Goal: Task Accomplishment & Management: Complete application form

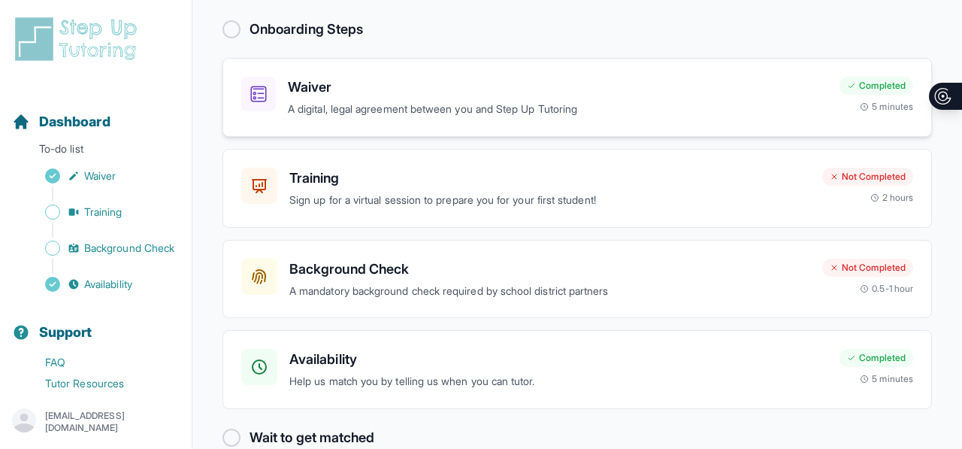
scroll to position [119, 0]
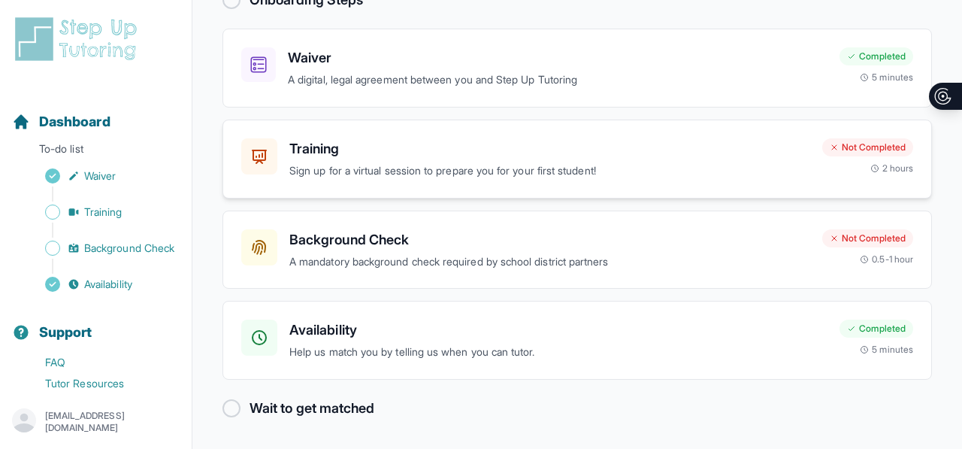
click at [391, 157] on h3 "Training" at bounding box center [549, 148] width 521 height 21
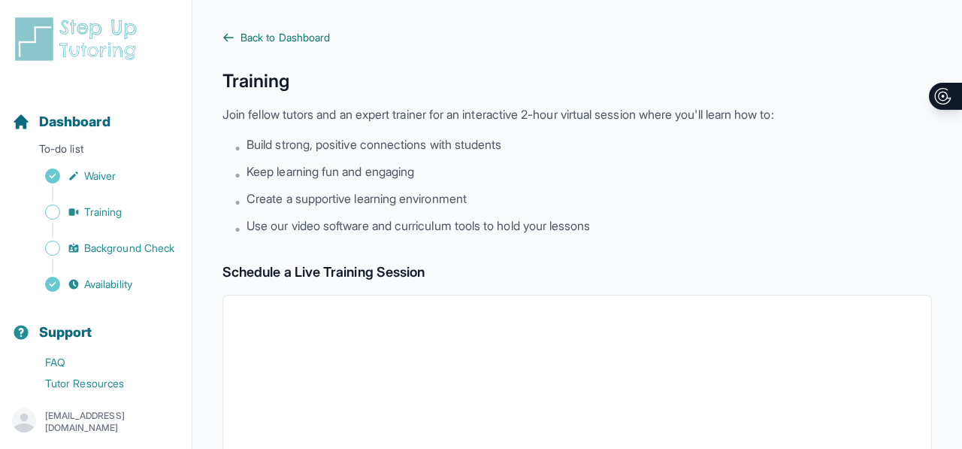
click at [224, 43] on icon at bounding box center [228, 38] width 12 height 12
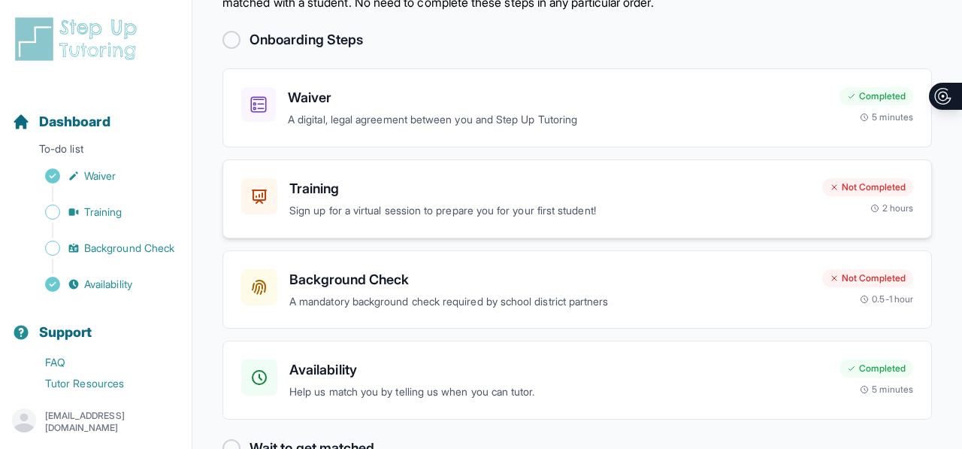
scroll to position [119, 0]
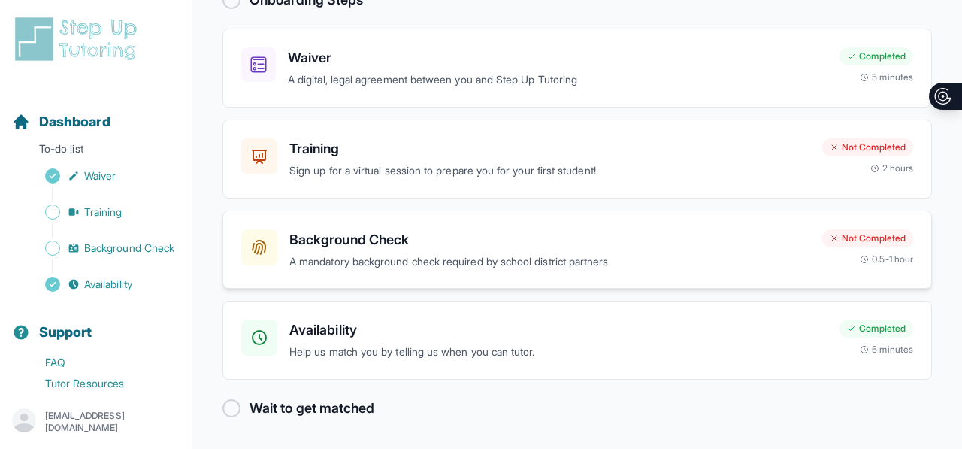
click at [374, 240] on h3 "Background Check" at bounding box center [549, 239] width 521 height 21
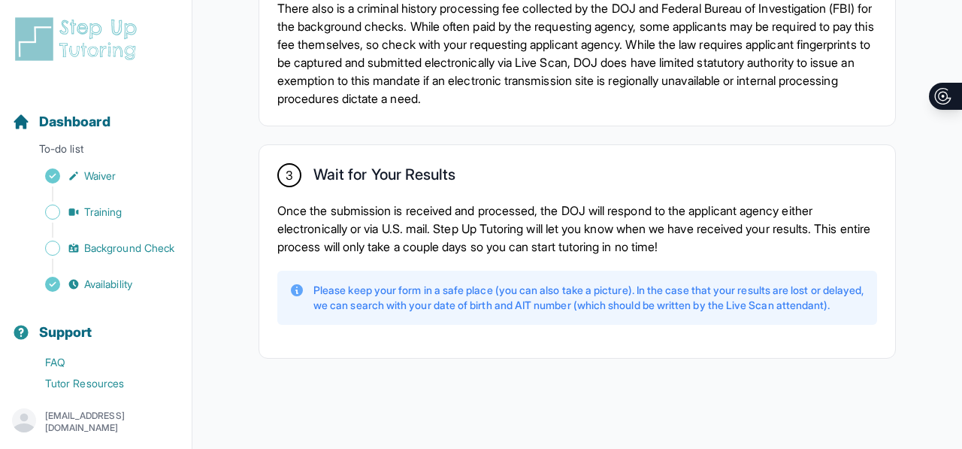
scroll to position [1257, 0]
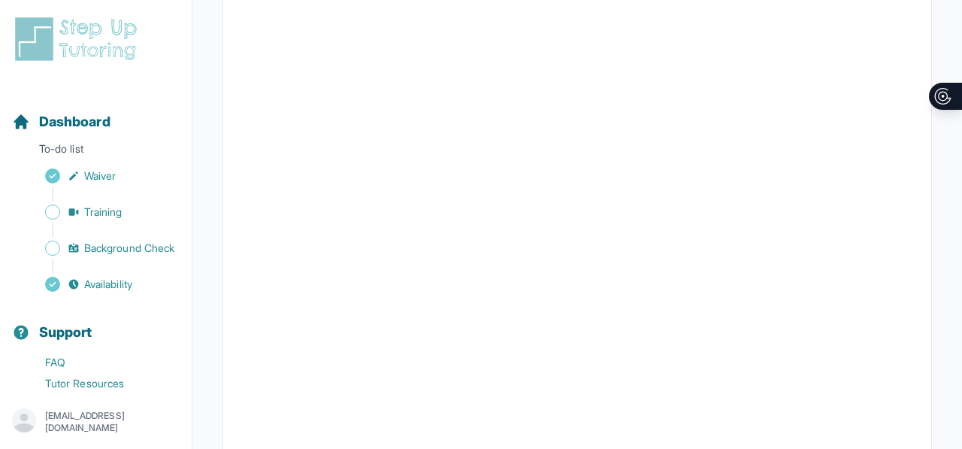
scroll to position [528, 0]
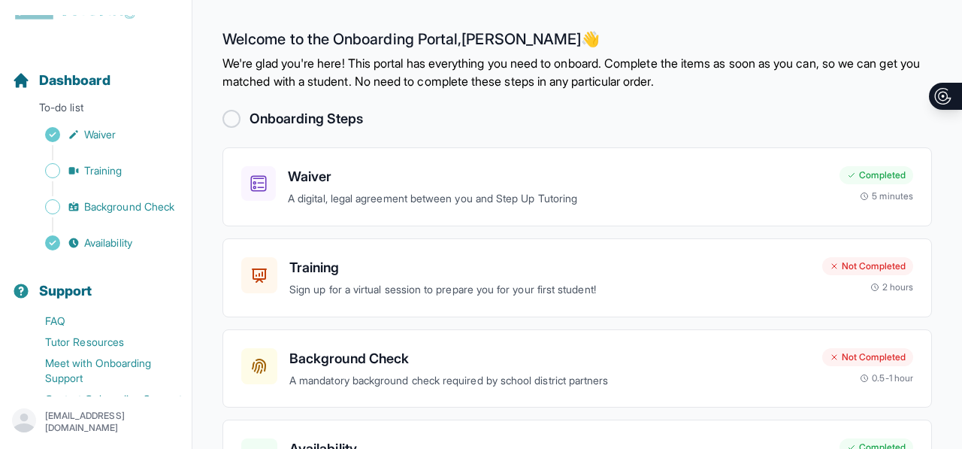
scroll to position [85, 0]
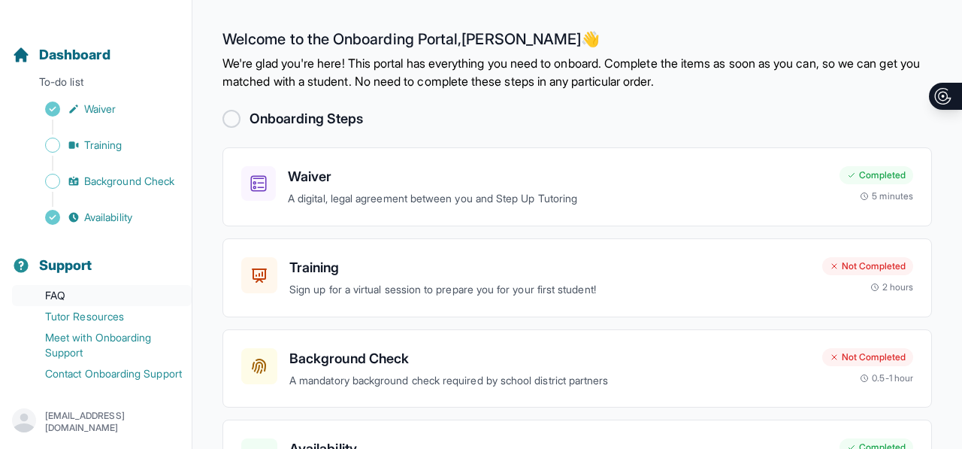
click at [89, 285] on link "FAQ" at bounding box center [102, 295] width 180 height 21
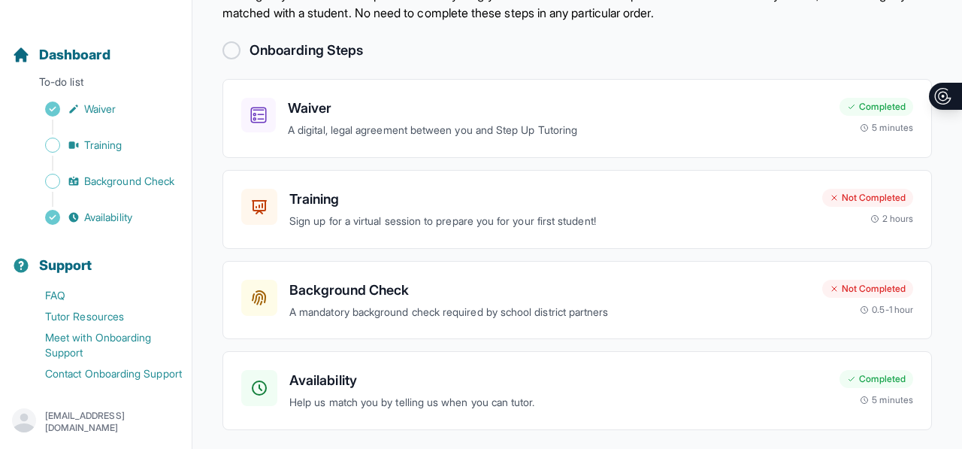
scroll to position [119, 0]
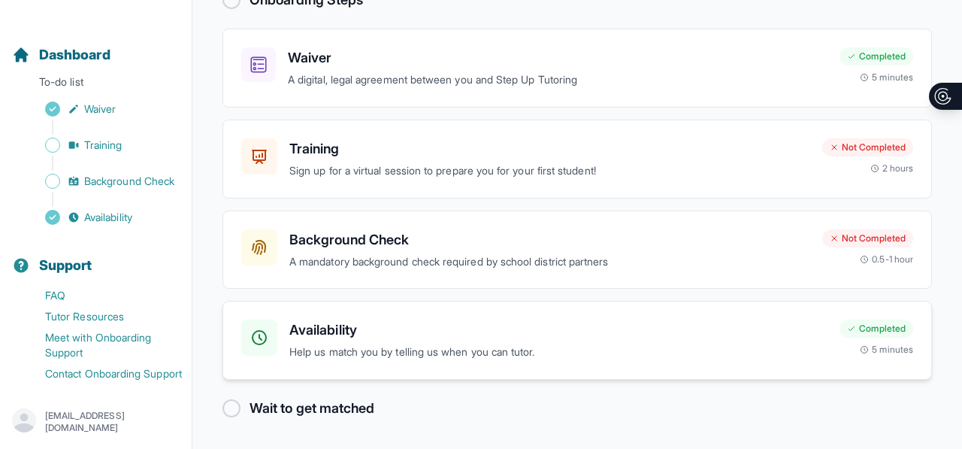
click at [415, 319] on div "Availability Help us match you by telling us when you can tutor. Completed 5 mi…" at bounding box center [577, 340] width 710 height 79
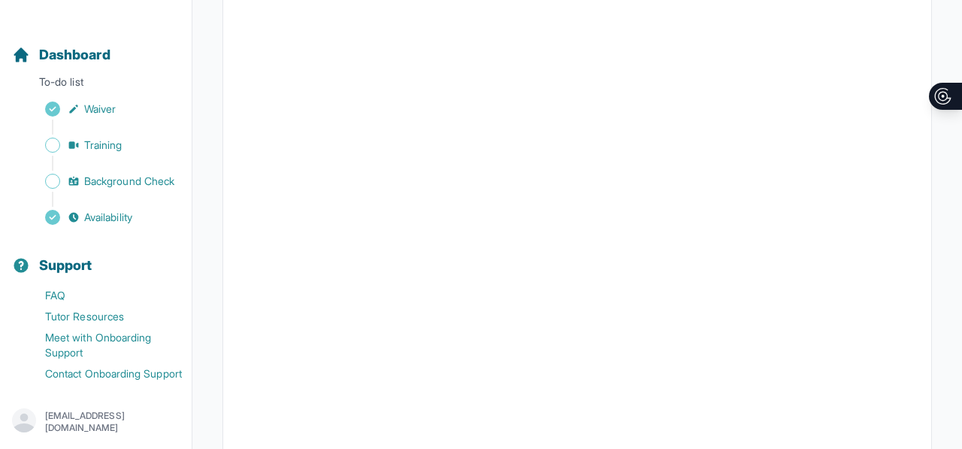
scroll to position [244, 0]
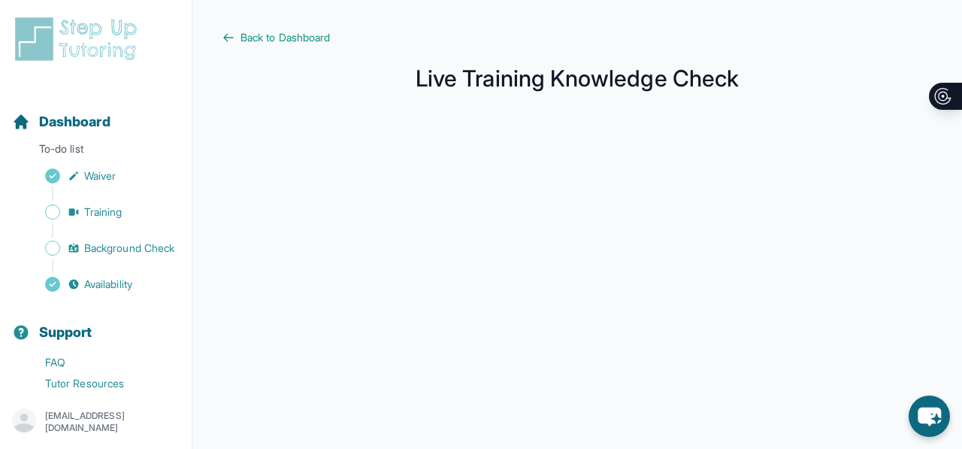
scroll to position [85, 0]
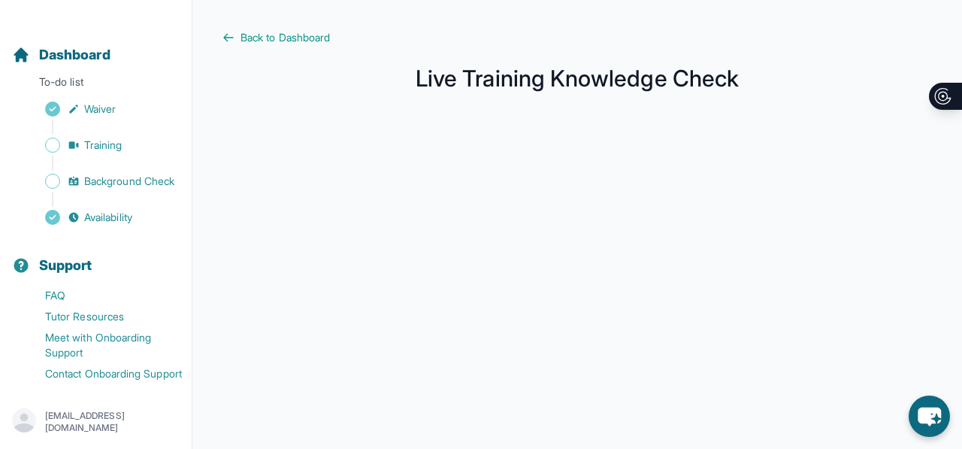
click at [299, 29] on main "Back to Dashboard Live Training Knowledge Check" at bounding box center [577, 400] width 770 height 800
click at [294, 39] on span "Back to Dashboard" at bounding box center [285, 37] width 89 height 15
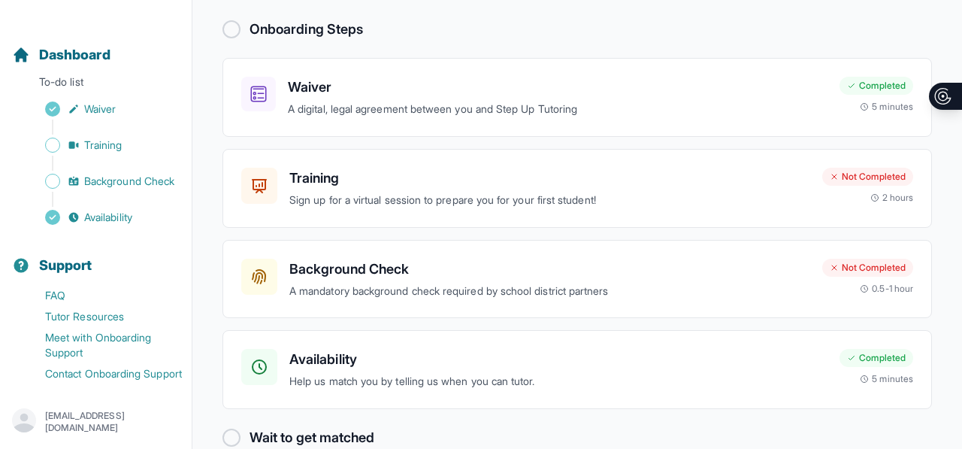
scroll to position [104, 0]
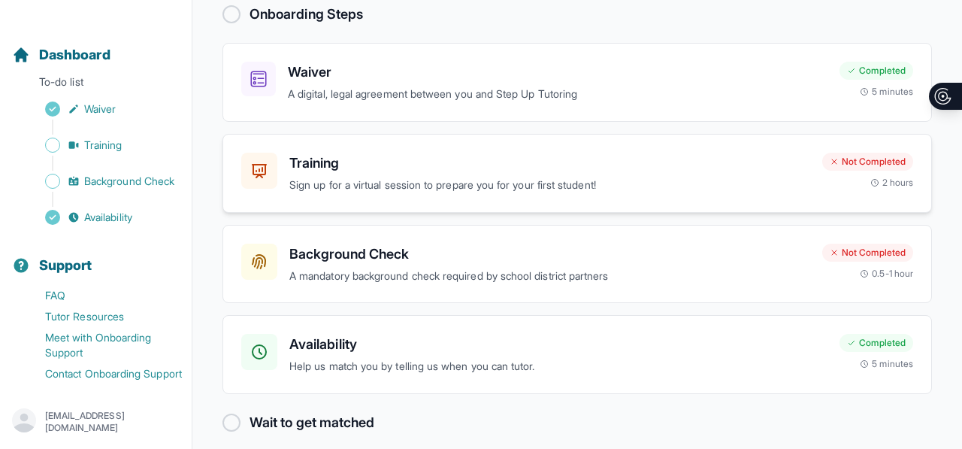
click at [457, 183] on p "Sign up for a virtual session to prepare you for your first student!" at bounding box center [549, 185] width 521 height 17
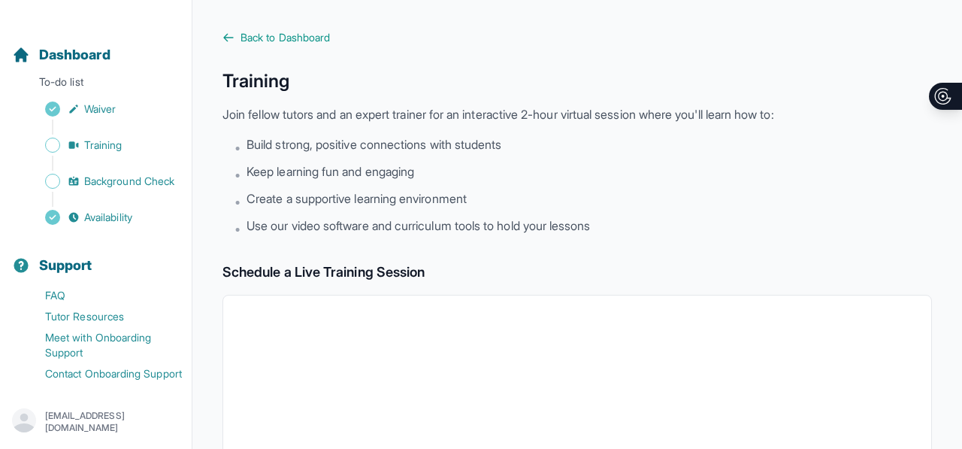
click at [252, 39] on span "Back to Dashboard" at bounding box center [285, 37] width 89 height 15
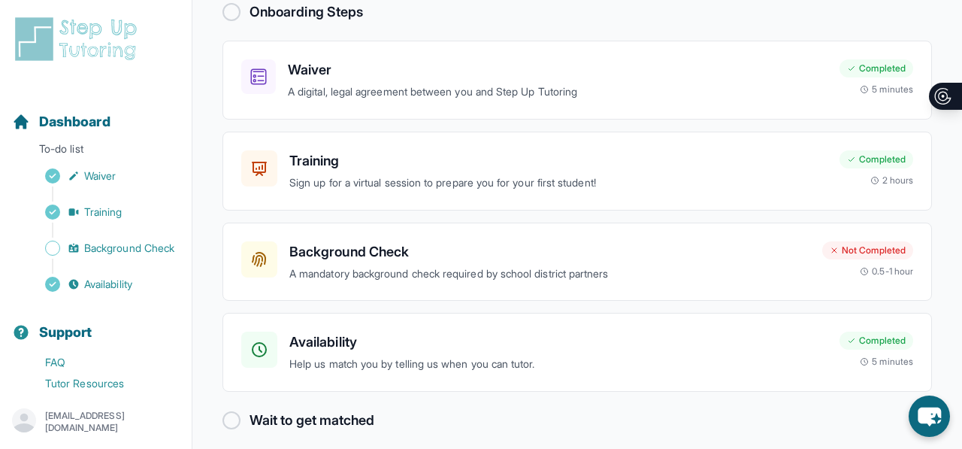
scroll to position [119, 0]
